Goal: Task Accomplishment & Management: Complete application form

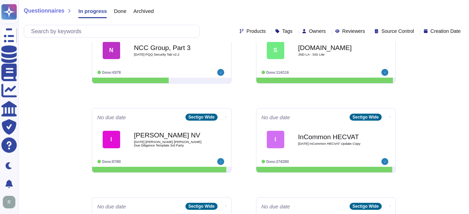
scroll to position [295, 0]
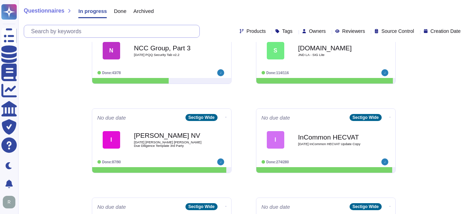
click at [96, 32] on input "text" at bounding box center [114, 31] width 172 height 12
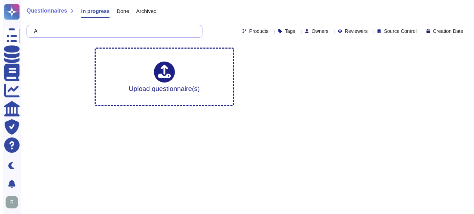
scroll to position [0, 0]
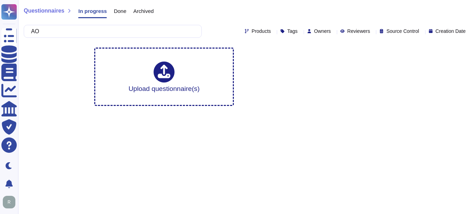
type input "AO"
click at [119, 9] on span "Done" at bounding box center [120, 10] width 13 height 5
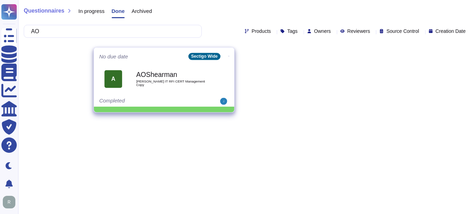
click at [165, 83] on span "[PERSON_NAME] IT RFI CERT Management Copy" at bounding box center [171, 83] width 71 height 7
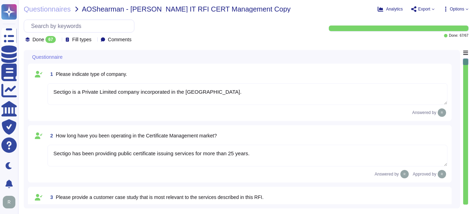
type textarea "Sectigo is a Private Limited company incorporated in the [GEOGRAPHIC_DATA]."
type textarea "Sectigo has been providing public certificate issuing services for more than 25…"
type textarea "Please consult with our sales representative for that information."
type textarea "Your enterprise sales representative can help you with this."
type textarea "We offer Digital Certificates and Certificate Life Cycle management (SCM)."
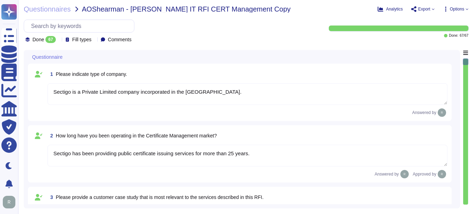
type textarea "Sectigo has been providing public certificate issuing services for more than 25…"
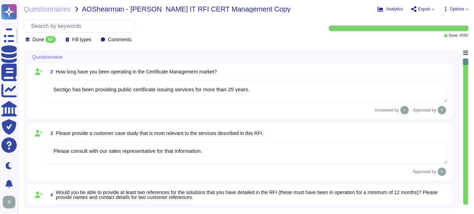
type textarea "Sectigo has been providing public certificate issuing services for more than 25…"
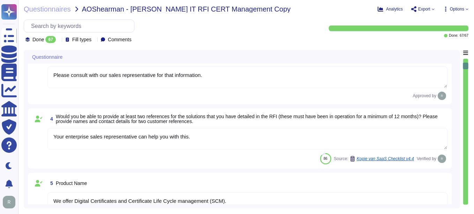
type textarea "The current version of the SaaS software is 25.5.5"
type textarea "[DATE]"
type textarea "Sectigo has more than 700,000 customers globally."
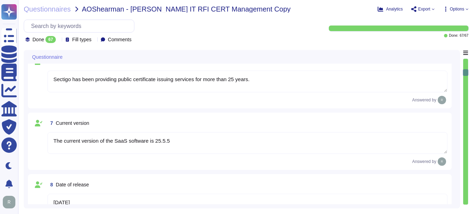
type textarea "Your enterprise sales representative will share the details."
type textarea "Support, development, and QA staff may be located in a variety of countries, in…"
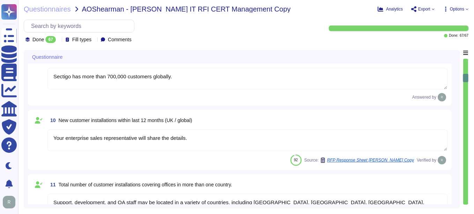
type textarea "Yes, Sectigo Certificate Manager can identify all certificates in your environm…"
type textarea "Yes, our Sectigo Certificate Manager solution provides proactive updates regard…"
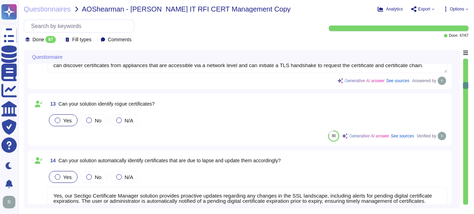
type textarea "Yes, our solution integrates with Microsoft CA - ADCS for private certificate m…"
type textarea "Yes, our solution is designed to be CA agnostic, allowing for the discovery and…"
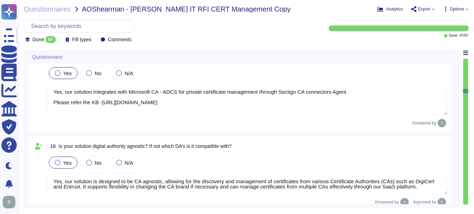
type textarea "Notification, if it occurs, will depend on the nature of the incident."
type textarea "Yes, our solution can identify certificates that do not comply with the organiz…"
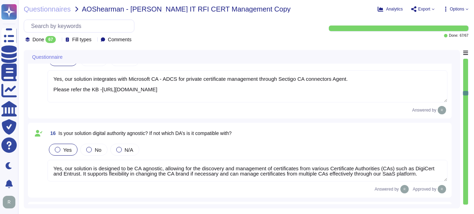
type textarea "Yes, our solution, Sectigo Certificate Manager (SCM), offers robust reporting c…"
type textarea "Yes, our solution, Sectigo Certificate Manager, provides comprehensive logging …"
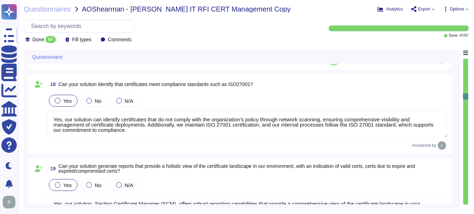
type textarea "Sectigo provides APIs and webhooks to bring alerts into monitoring solutions, a…"
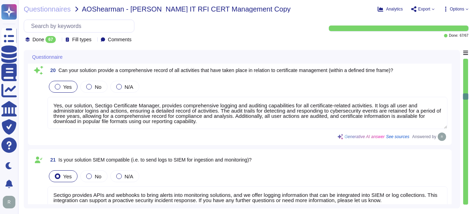
scroll to position [1292, 0]
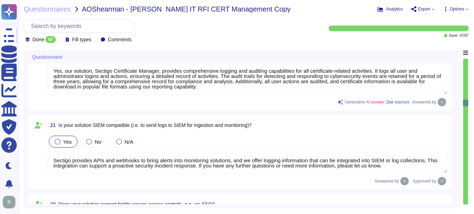
type textarea "Yes, our solution supports highly secure access controls, including single sign…"
type textarea "Yes, our solution offers a Role-Based Access Control (RBAC) model to ensure tha…"
type textarea "Yes, our solution is scalable to manage certificates across large enterprise en…"
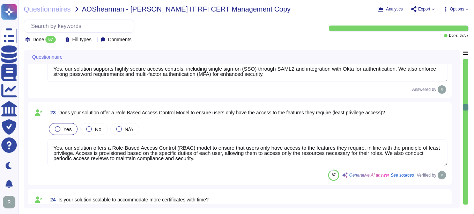
type textarea "Yes, our solution is designed to be adaptable to the changing landscape of cert…"
type textarea "Yes, Our solution features an intuitive, easy-to-navigate interface. Our soluti…"
